Goal: Transaction & Acquisition: Purchase product/service

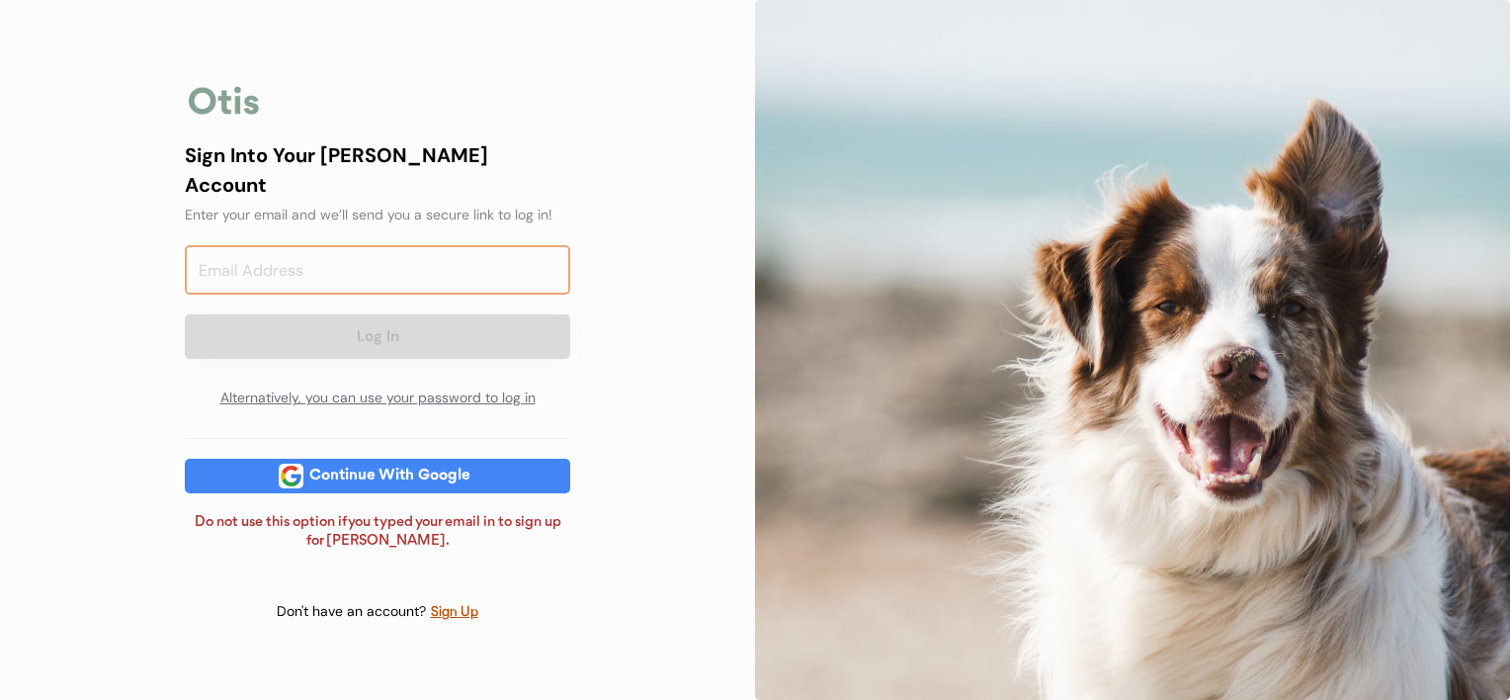
click at [459, 279] on input "email" at bounding box center [377, 269] width 385 height 49
type input "[EMAIL_ADDRESS][DOMAIN_NAME]"
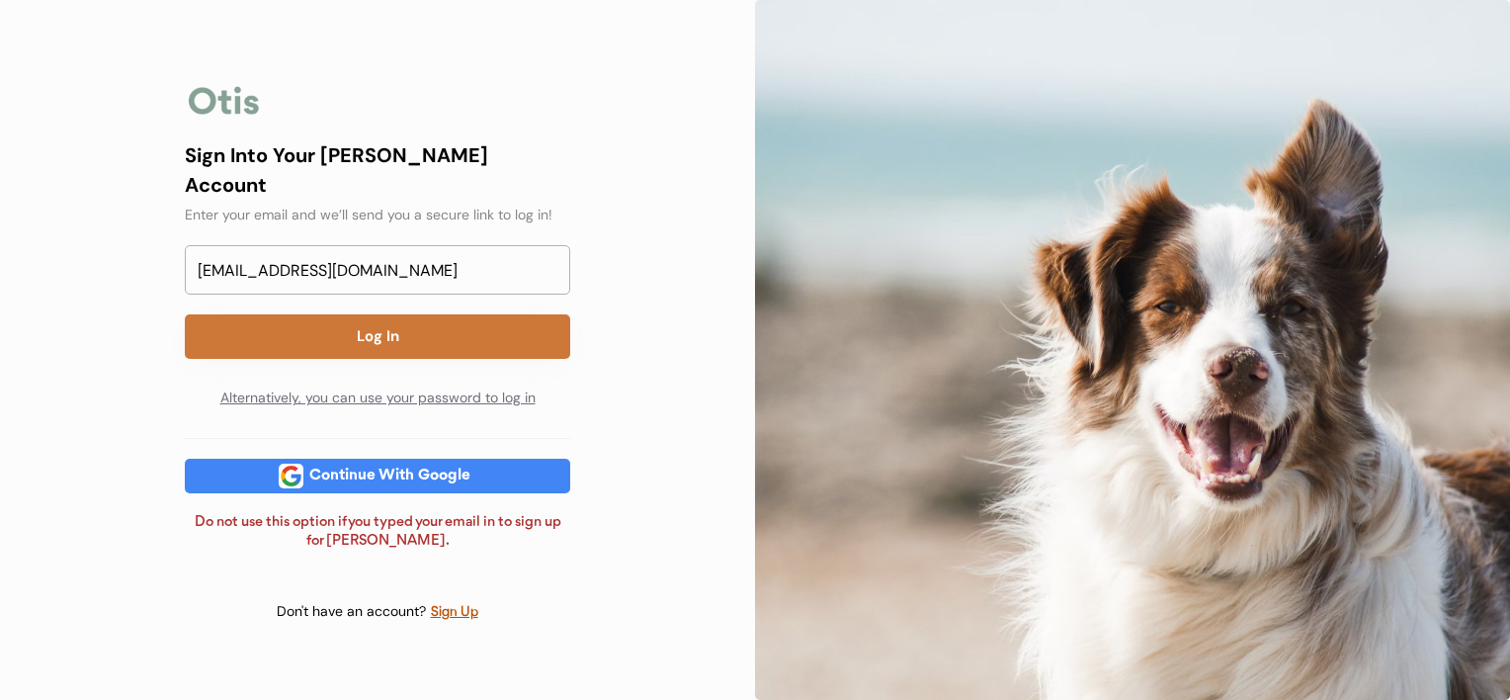
click at [420, 331] on button "Log In" at bounding box center [377, 336] width 385 height 44
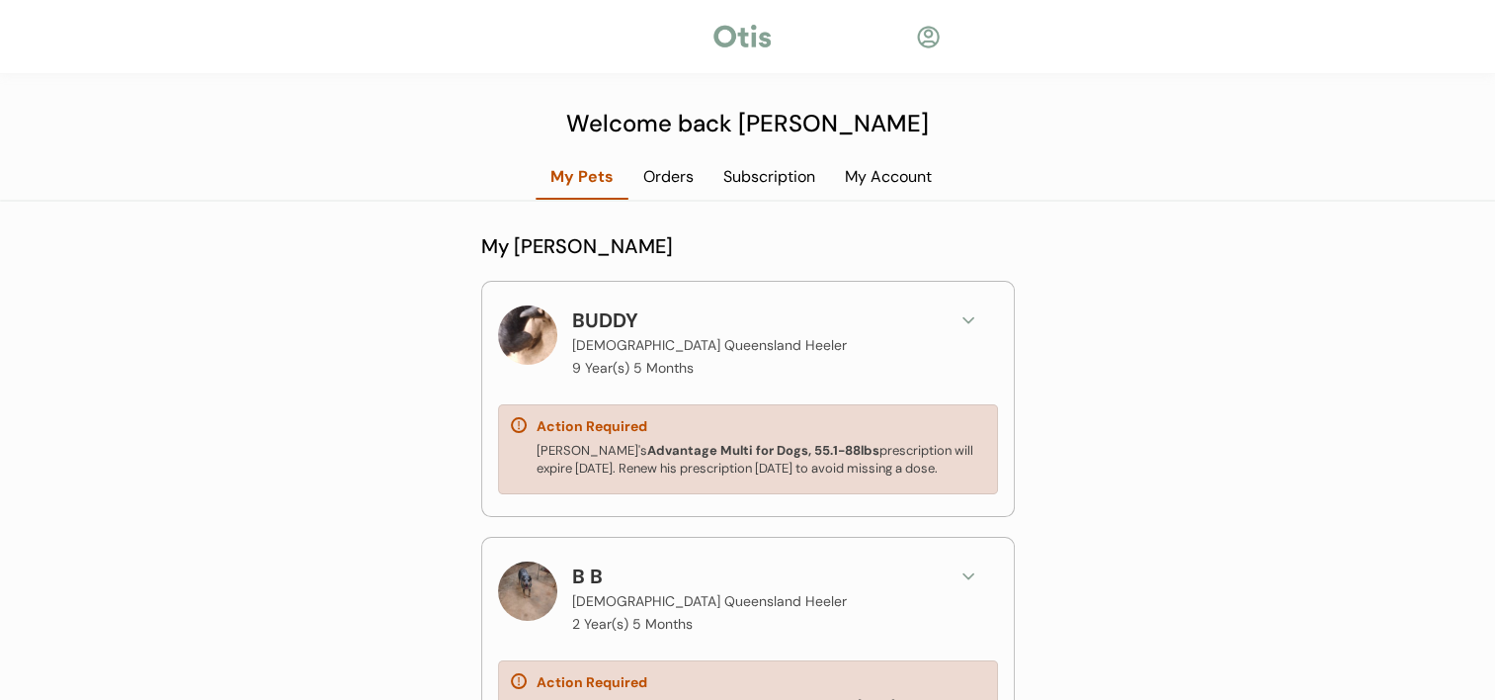
click at [728, 453] on strong "Advantage Multi for Dogs, 55.1-88lbs" at bounding box center [763, 450] width 232 height 17
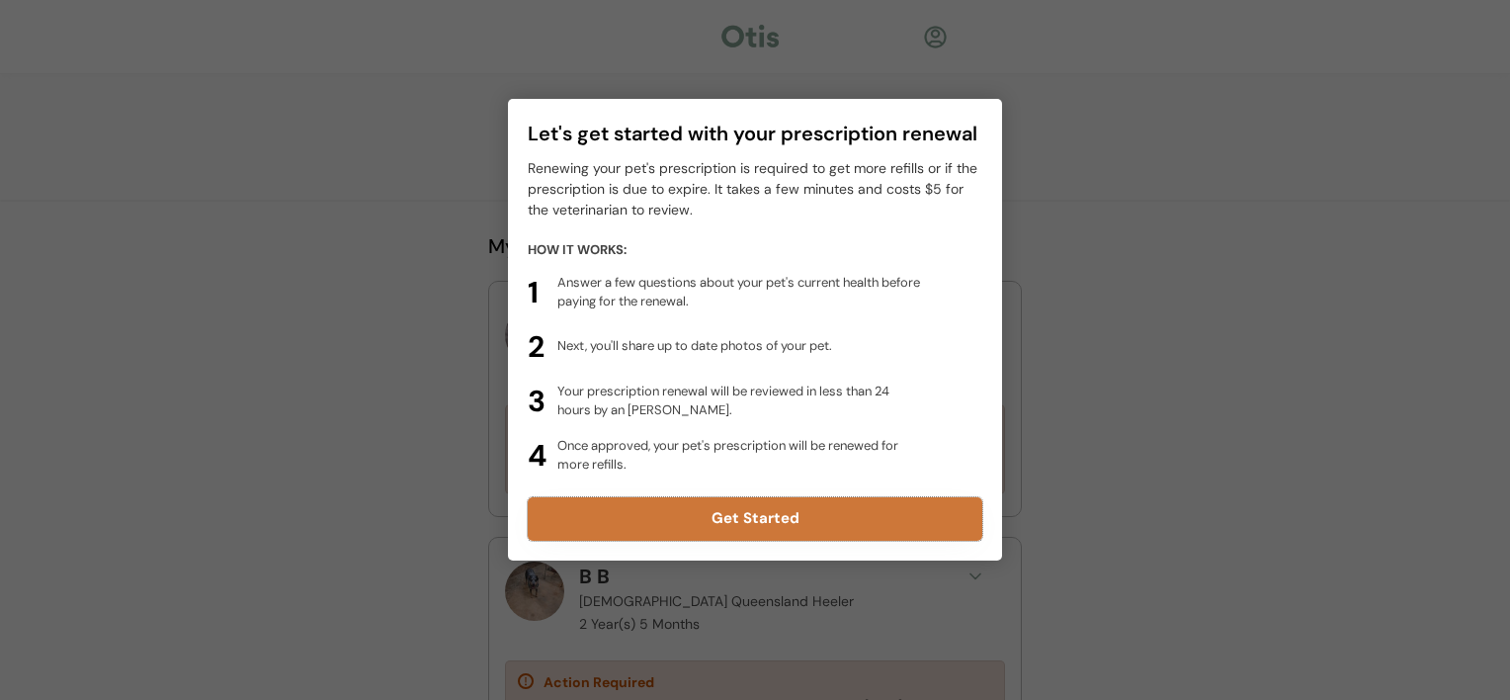
click at [759, 521] on button "Get Started" at bounding box center [755, 518] width 455 height 43
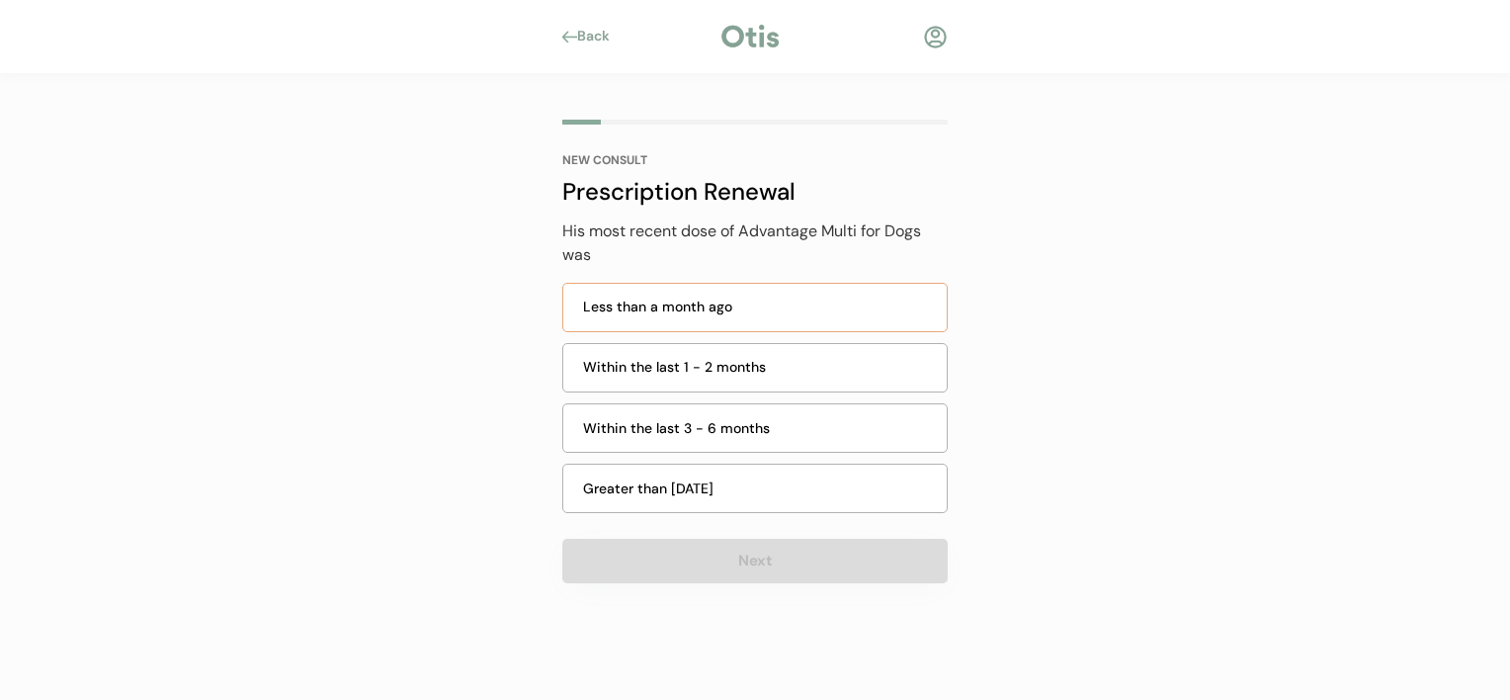
click at [735, 299] on div "Less than a month ago" at bounding box center [759, 306] width 352 height 21
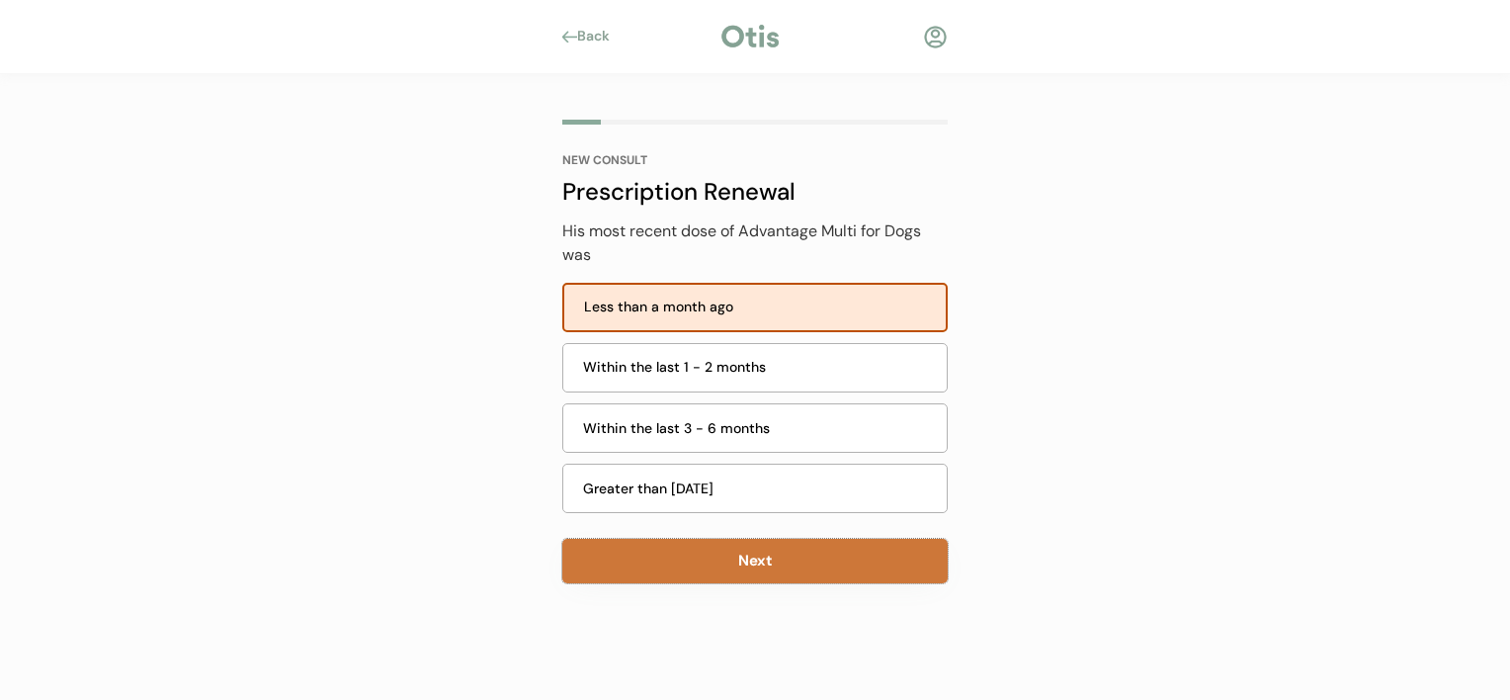
click at [834, 567] on button "Next" at bounding box center [754, 561] width 385 height 44
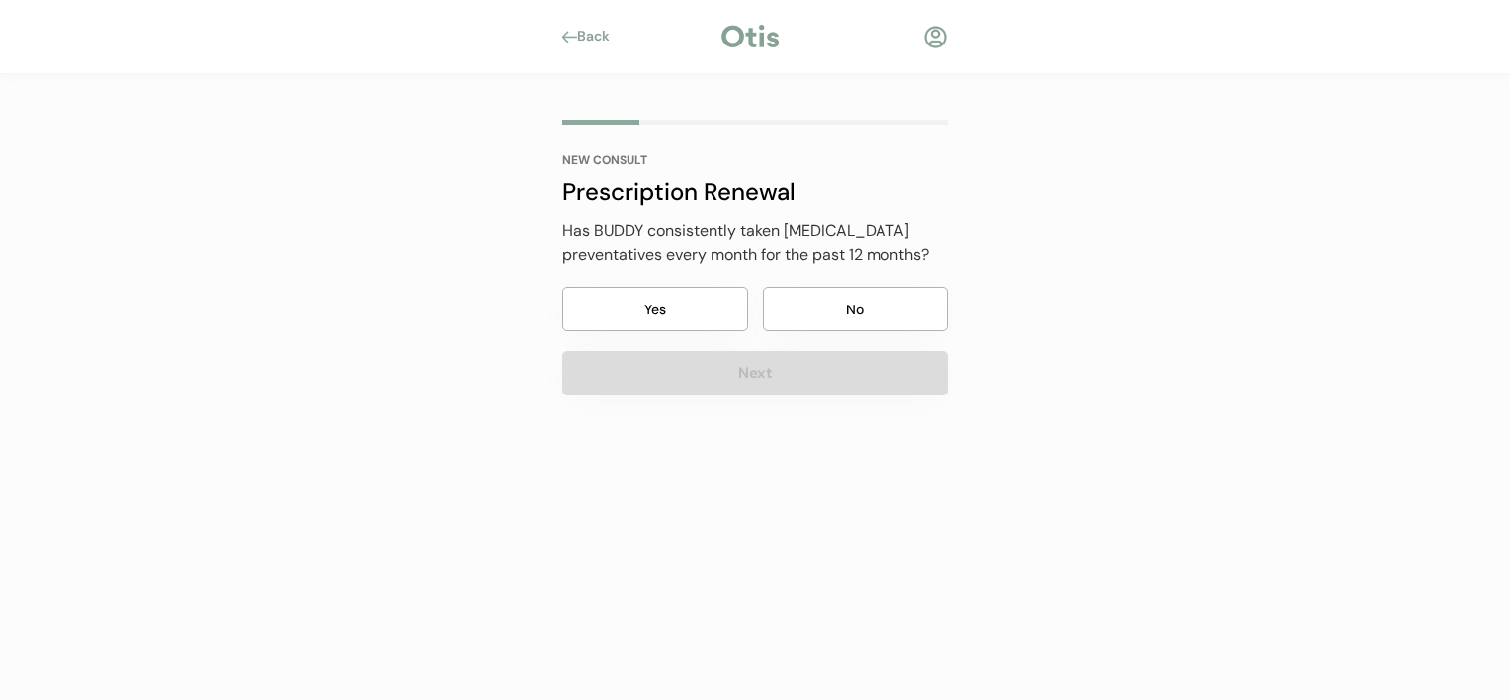
click at [642, 296] on button "Yes" at bounding box center [655, 309] width 186 height 44
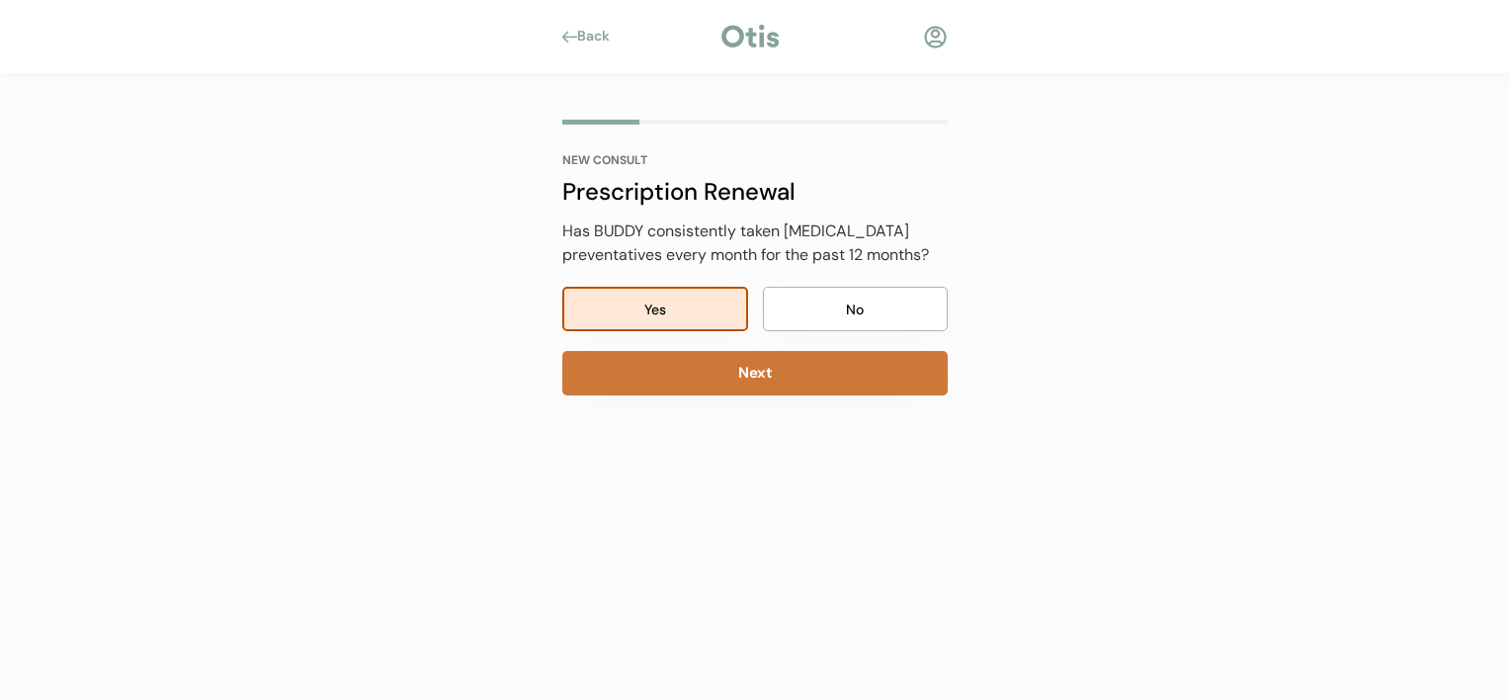
click at [738, 381] on button "Next" at bounding box center [754, 373] width 385 height 44
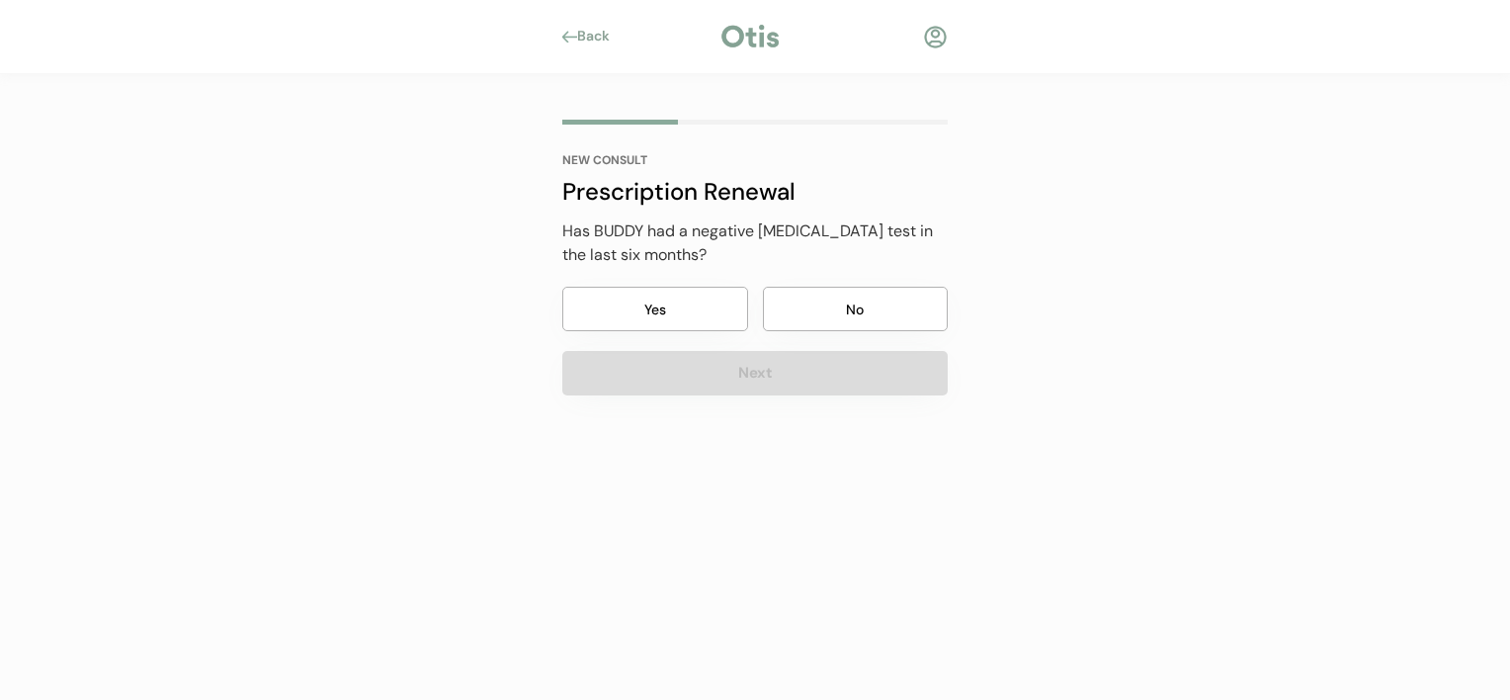
click at [885, 308] on button "No" at bounding box center [856, 309] width 186 height 44
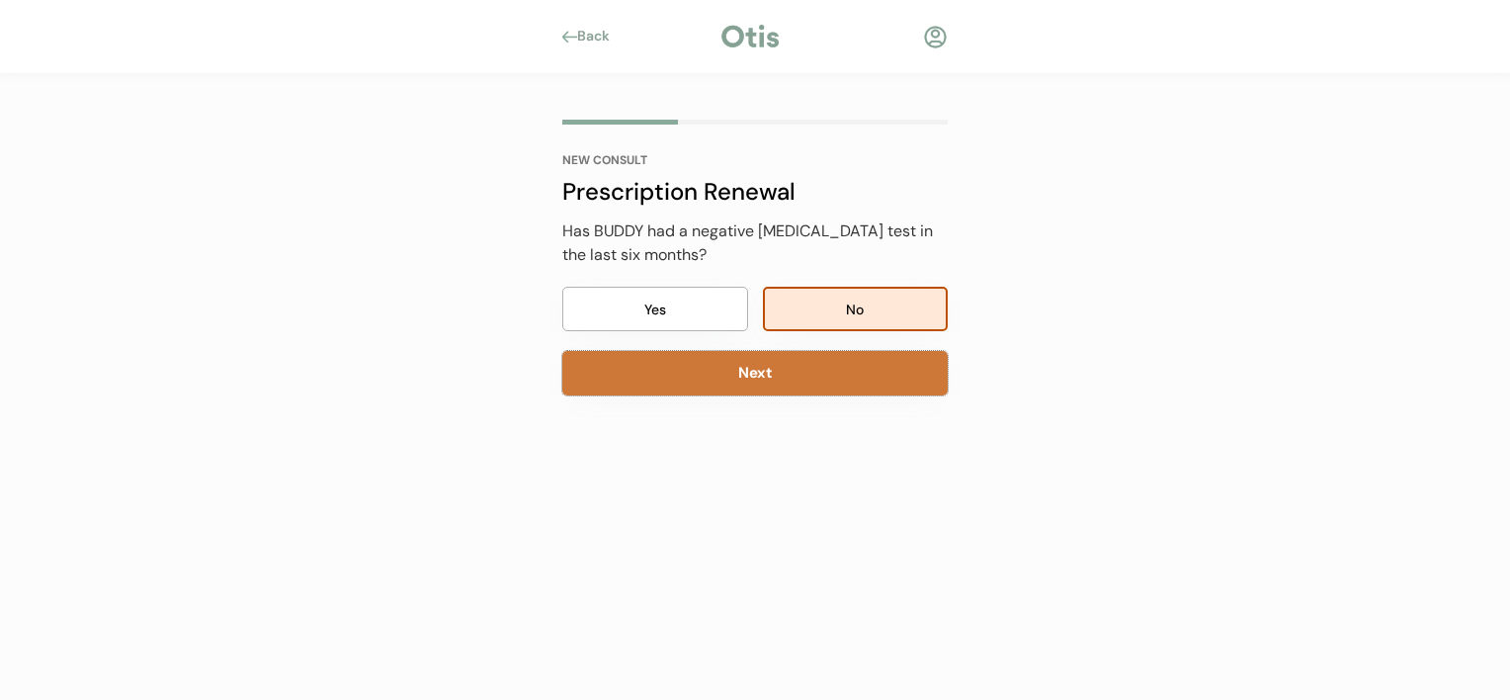
click at [862, 367] on button "Next" at bounding box center [754, 373] width 385 height 44
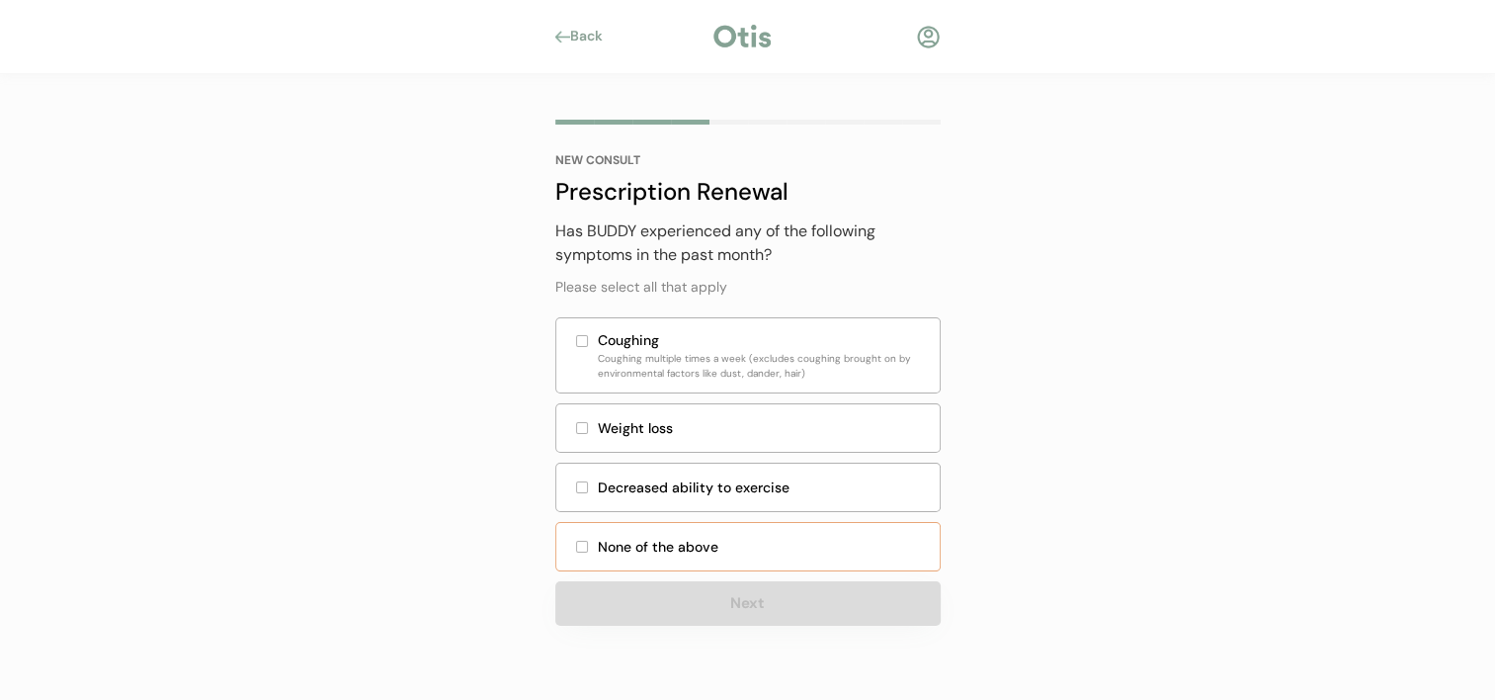
click at [788, 549] on div "None of the above" at bounding box center [763, 547] width 330 height 21
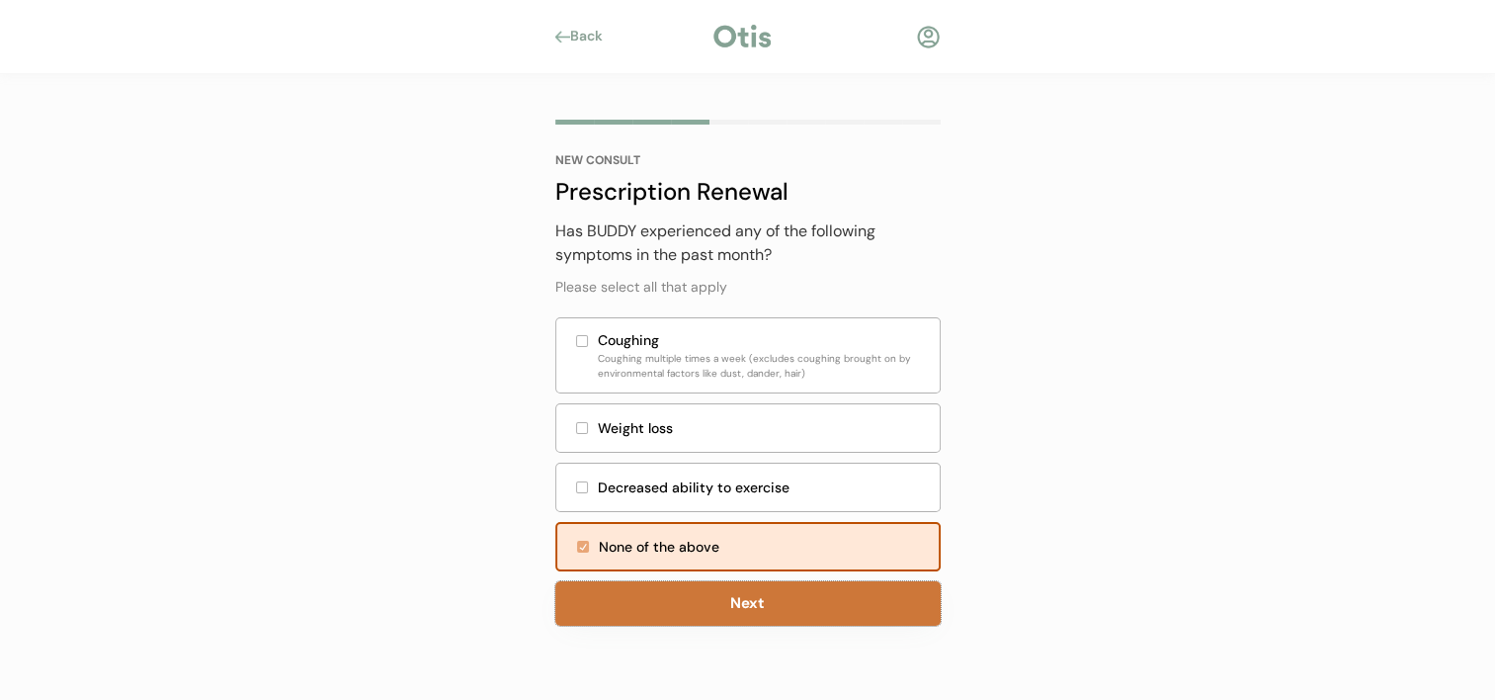
click at [794, 603] on button "Next" at bounding box center [747, 603] width 385 height 44
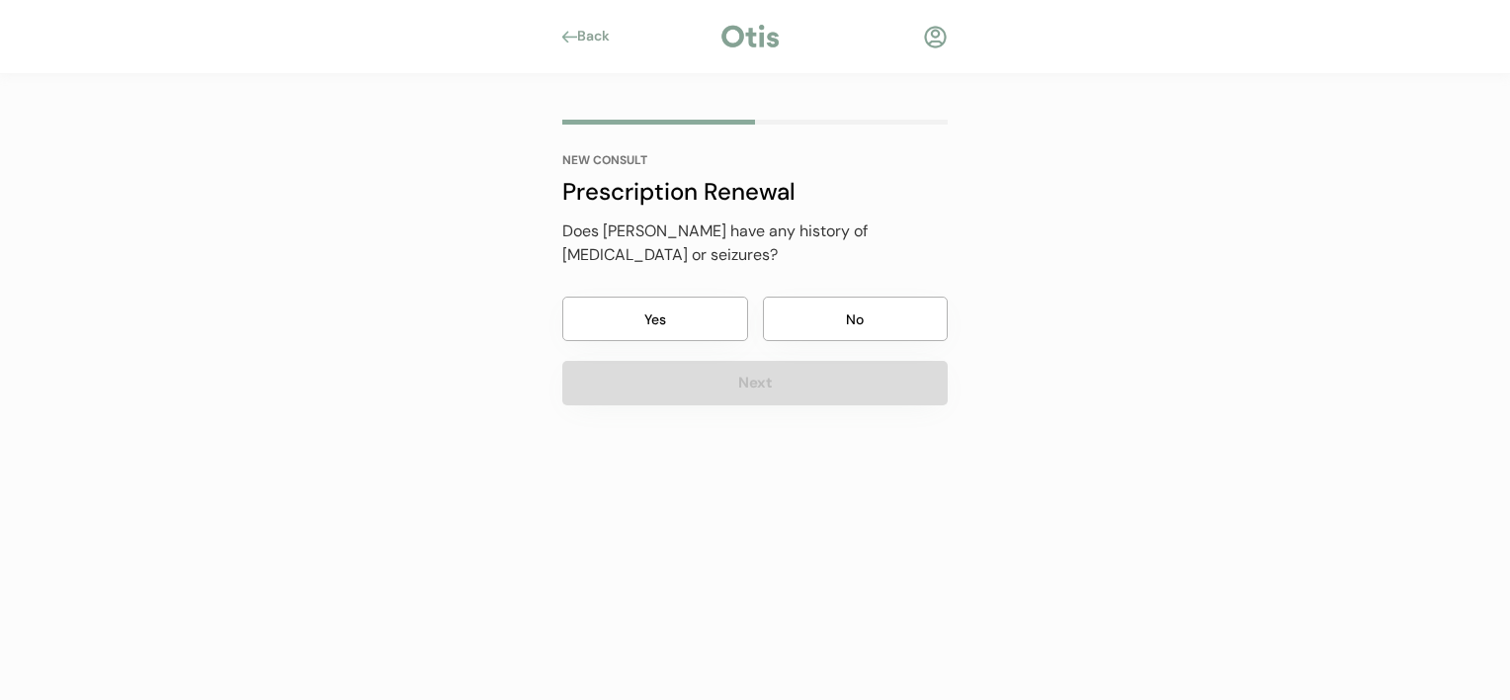
click at [824, 316] on button "No" at bounding box center [856, 318] width 186 height 44
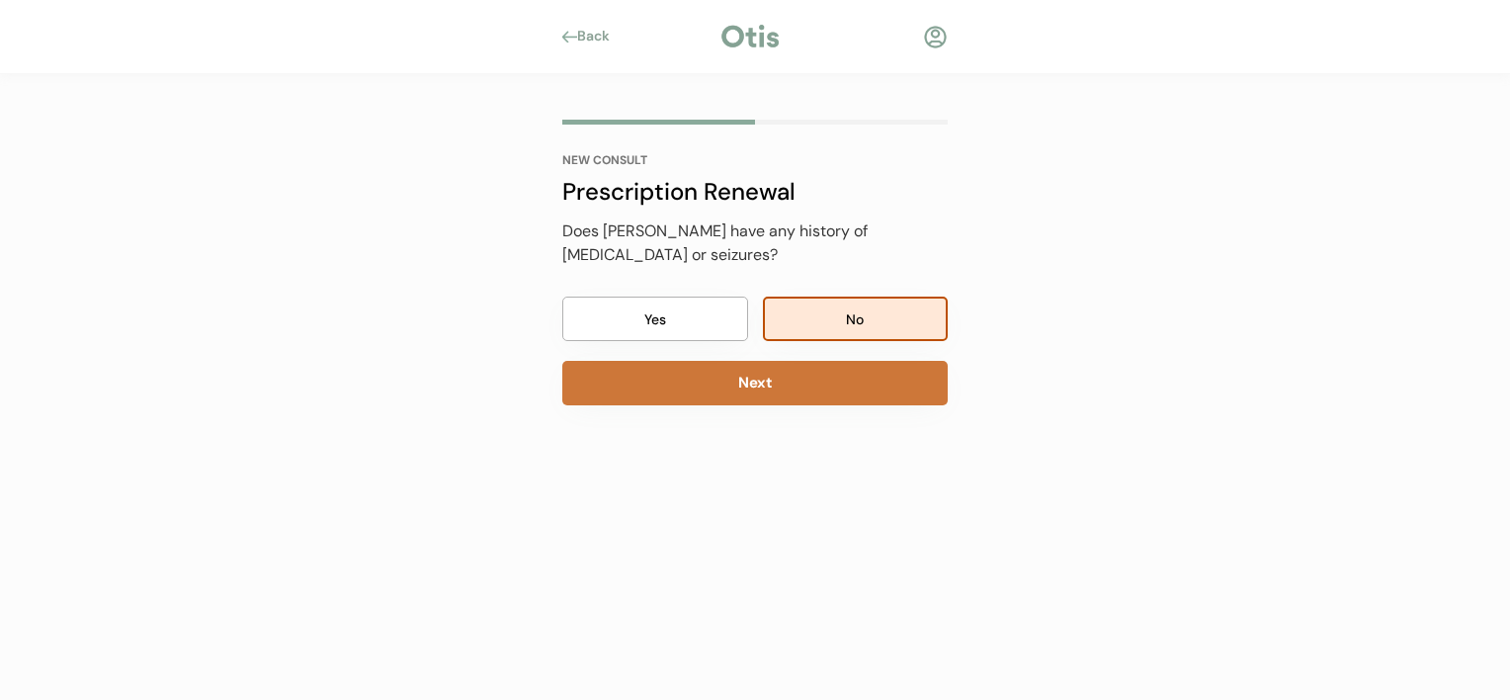
click at [822, 379] on button "Next" at bounding box center [754, 383] width 385 height 44
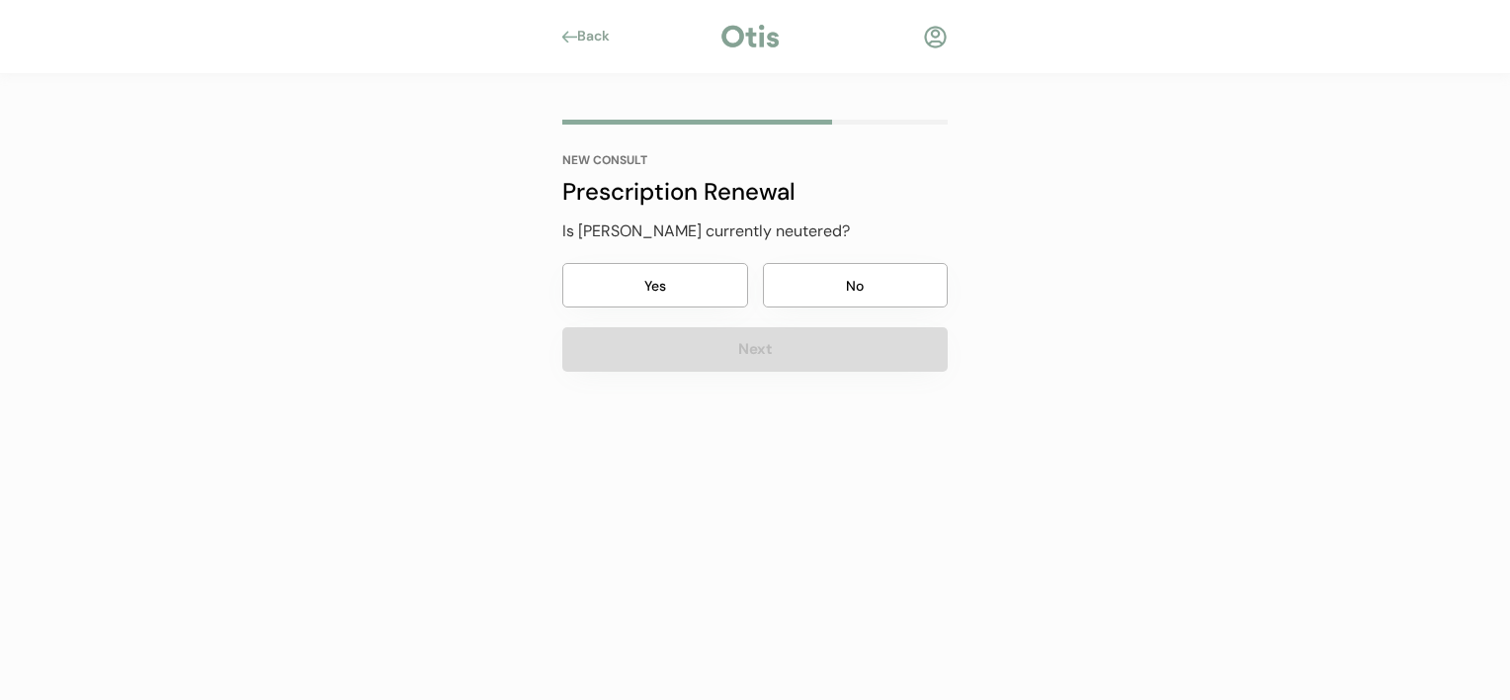
click at [822, 379] on div "NEW CONSULT Prescription Renewal His most recent dose of Advantage Multi for Do…" at bounding box center [755, 321] width 445 height 494
click at [831, 283] on button "No" at bounding box center [856, 285] width 186 height 44
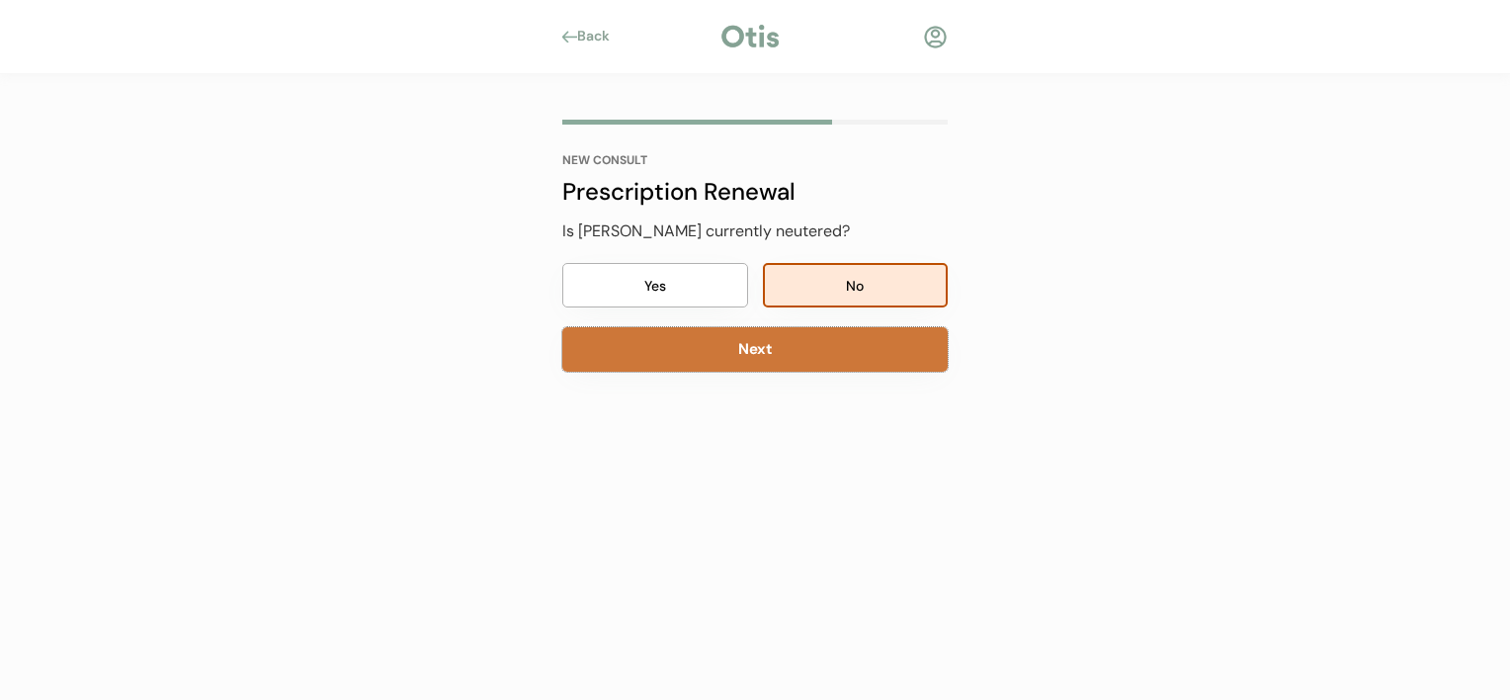
click at [824, 340] on button "Next" at bounding box center [754, 349] width 385 height 44
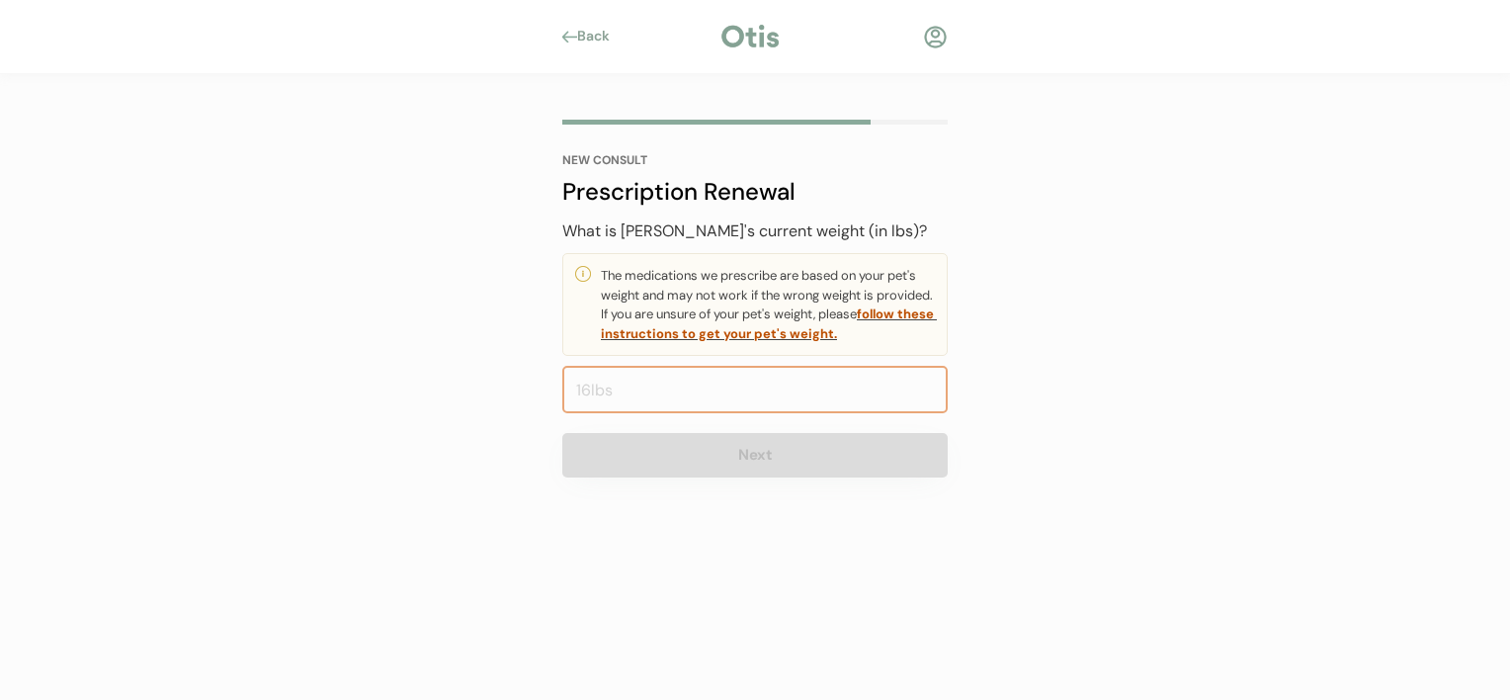
click at [816, 387] on input "input" at bounding box center [754, 389] width 385 height 47
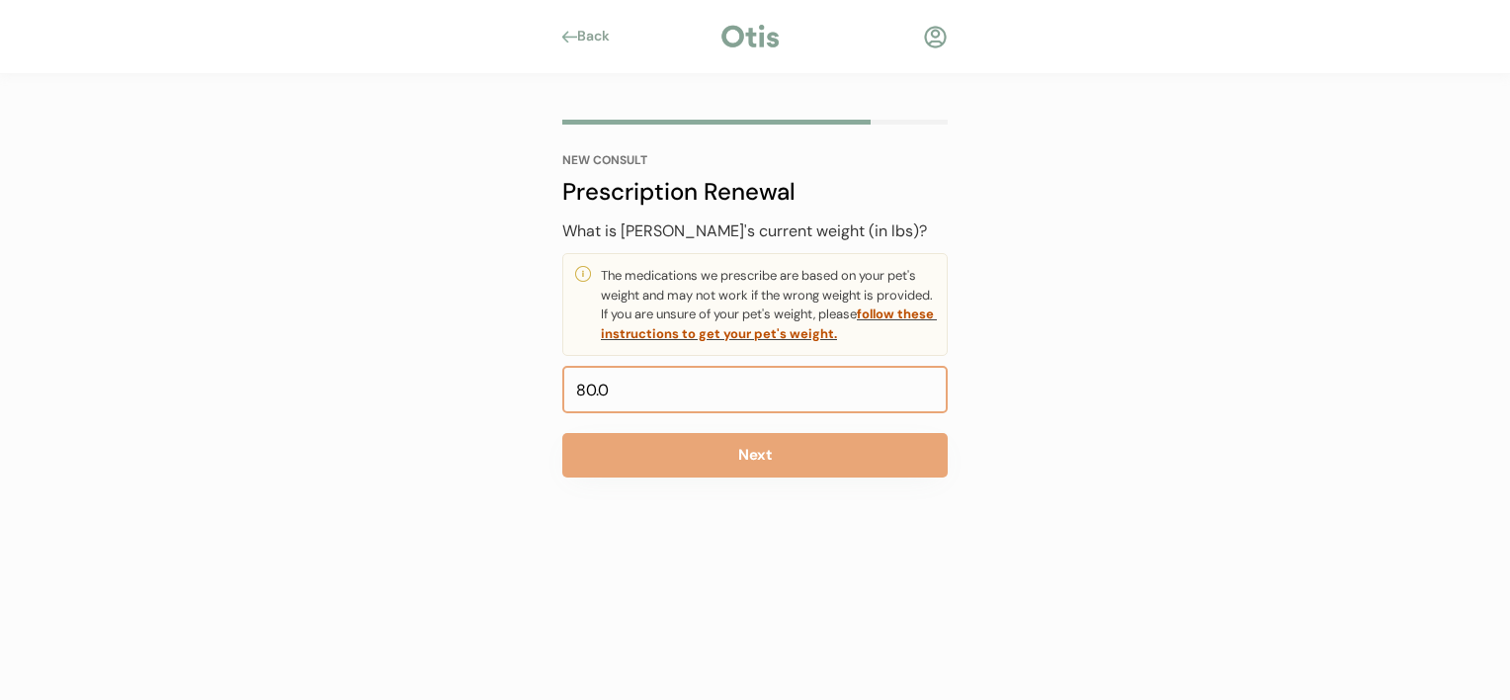
type input "8.0"
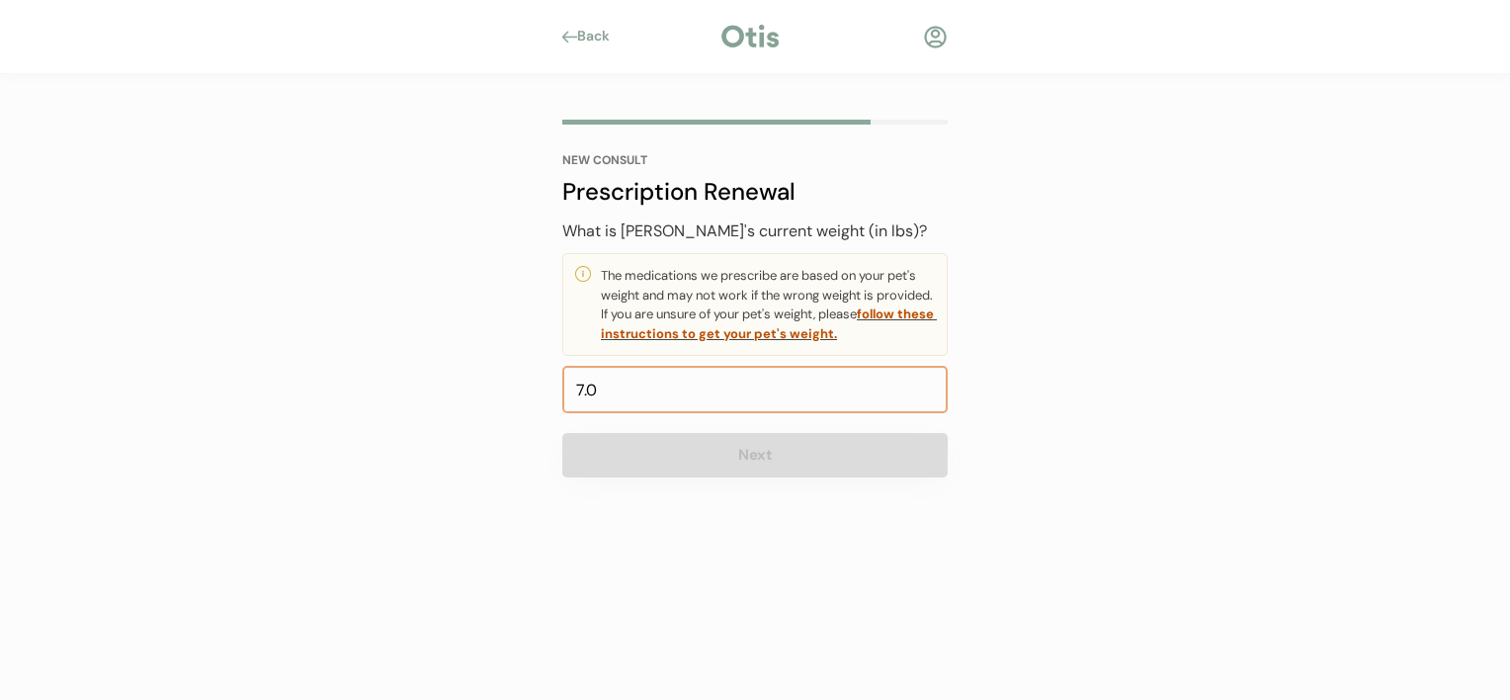
type input "75.0"
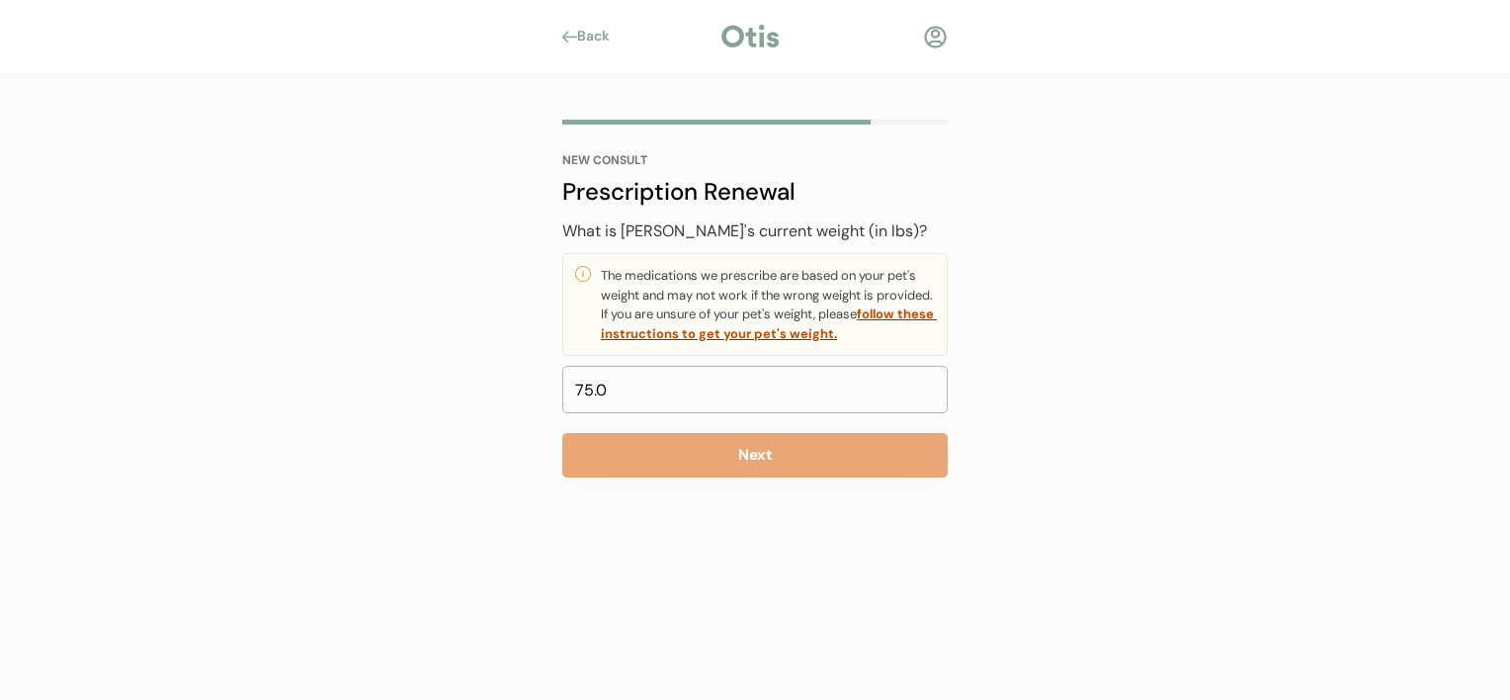
click at [710, 425] on div "What is BUDDY's current weight (in lbs)? The medications we prescribe are based…" at bounding box center [754, 348] width 385 height 258
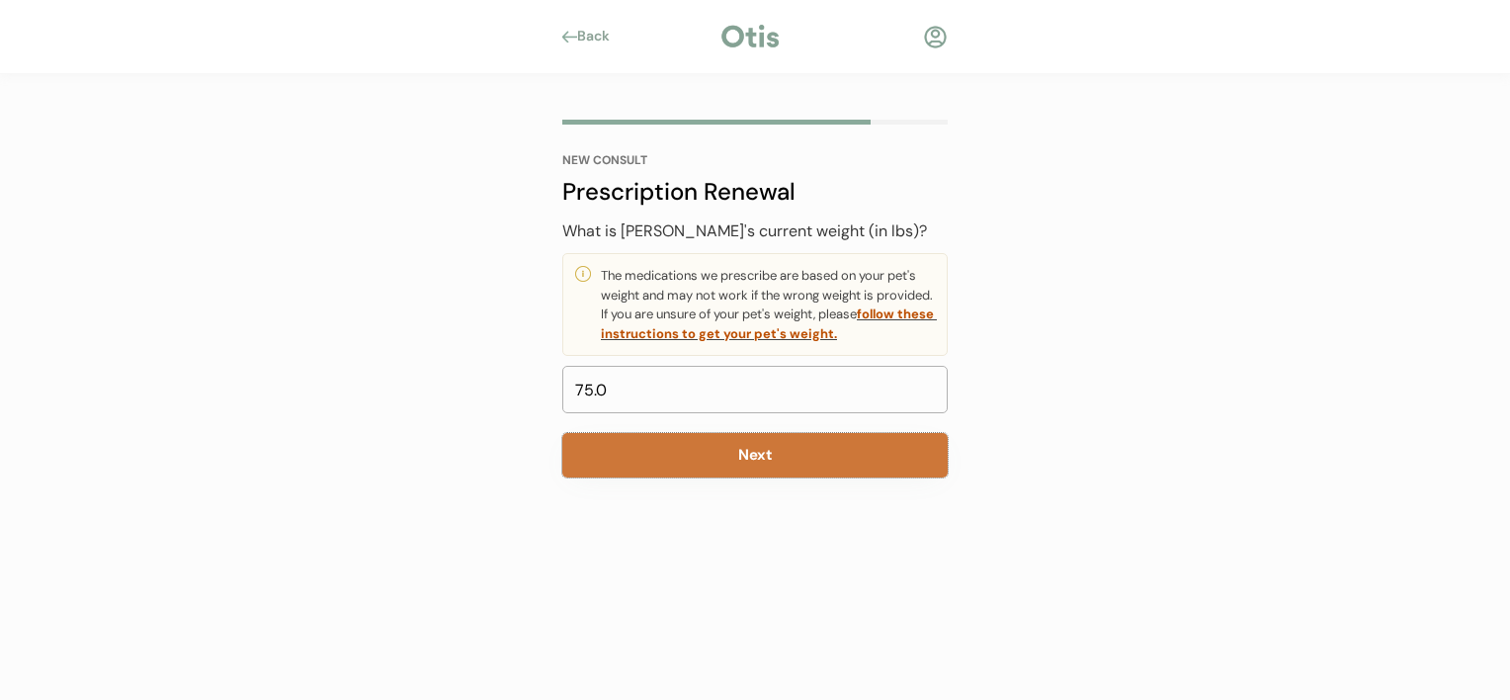
click at [728, 452] on button "Next" at bounding box center [754, 455] width 385 height 44
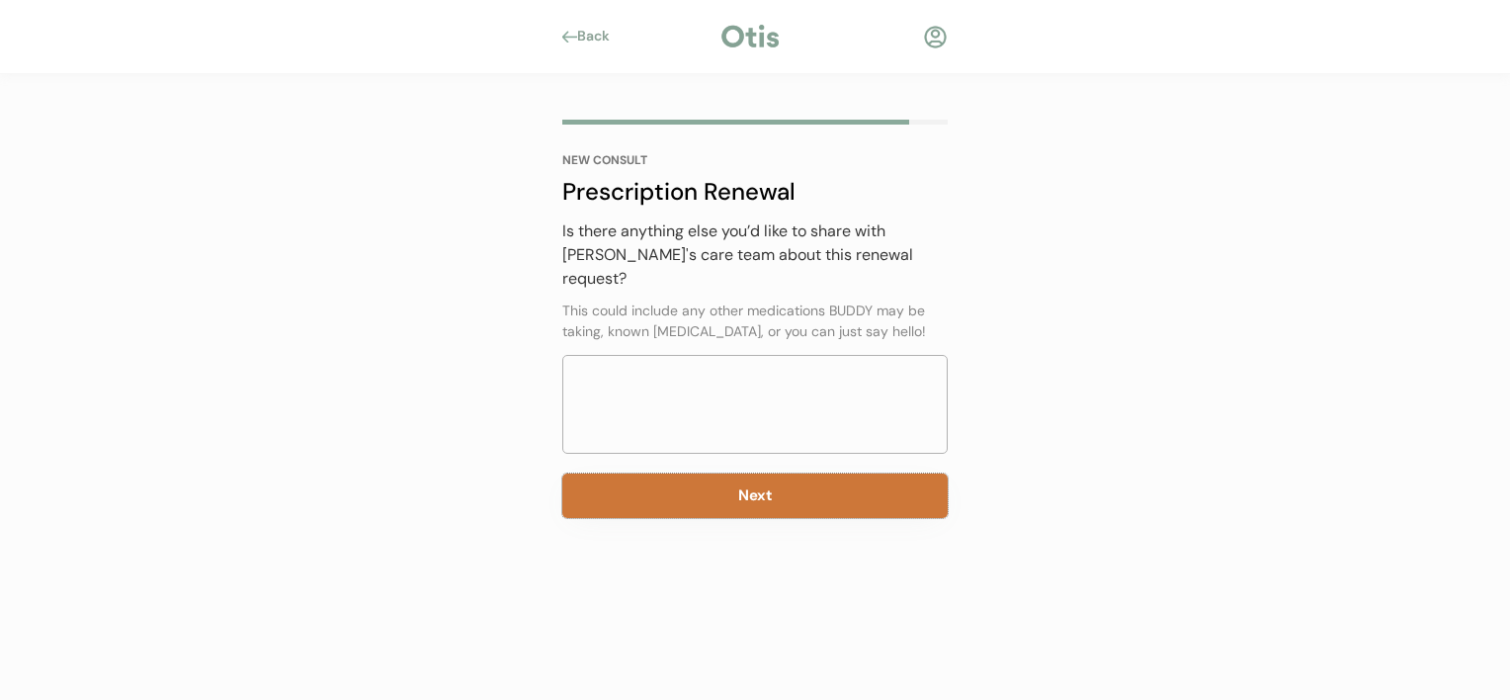
click at [710, 473] on button "Next" at bounding box center [754, 495] width 385 height 44
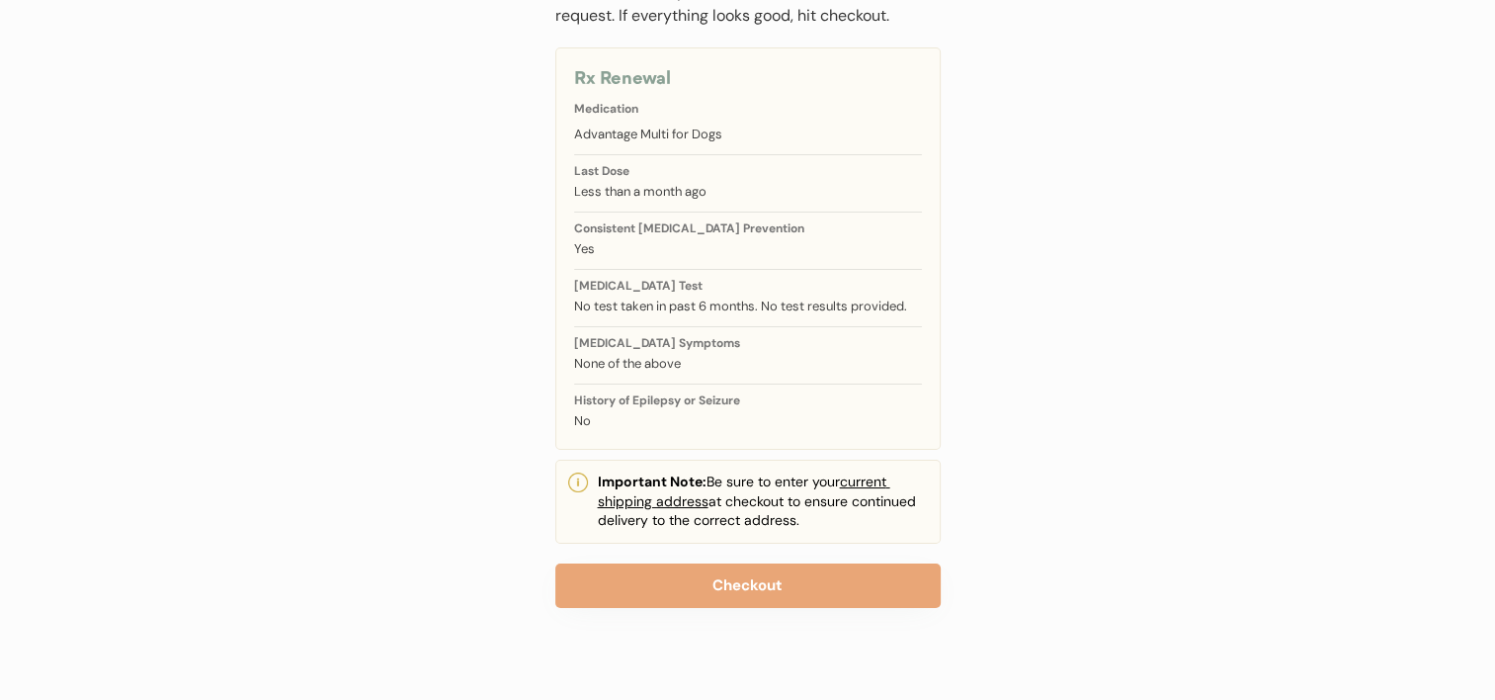
scroll to position [192, 0]
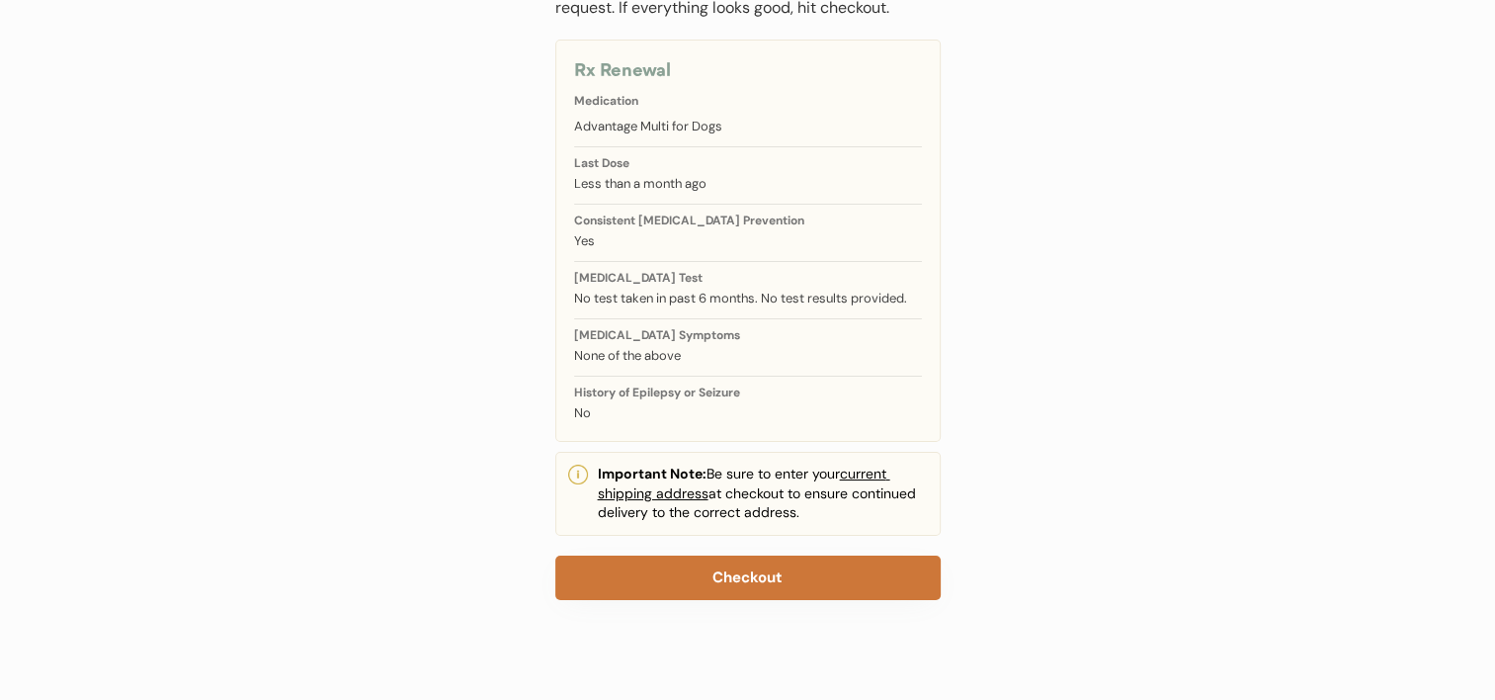
click at [865, 579] on button "Checkout" at bounding box center [747, 577] width 385 height 44
